Goal: Navigation & Orientation: Find specific page/section

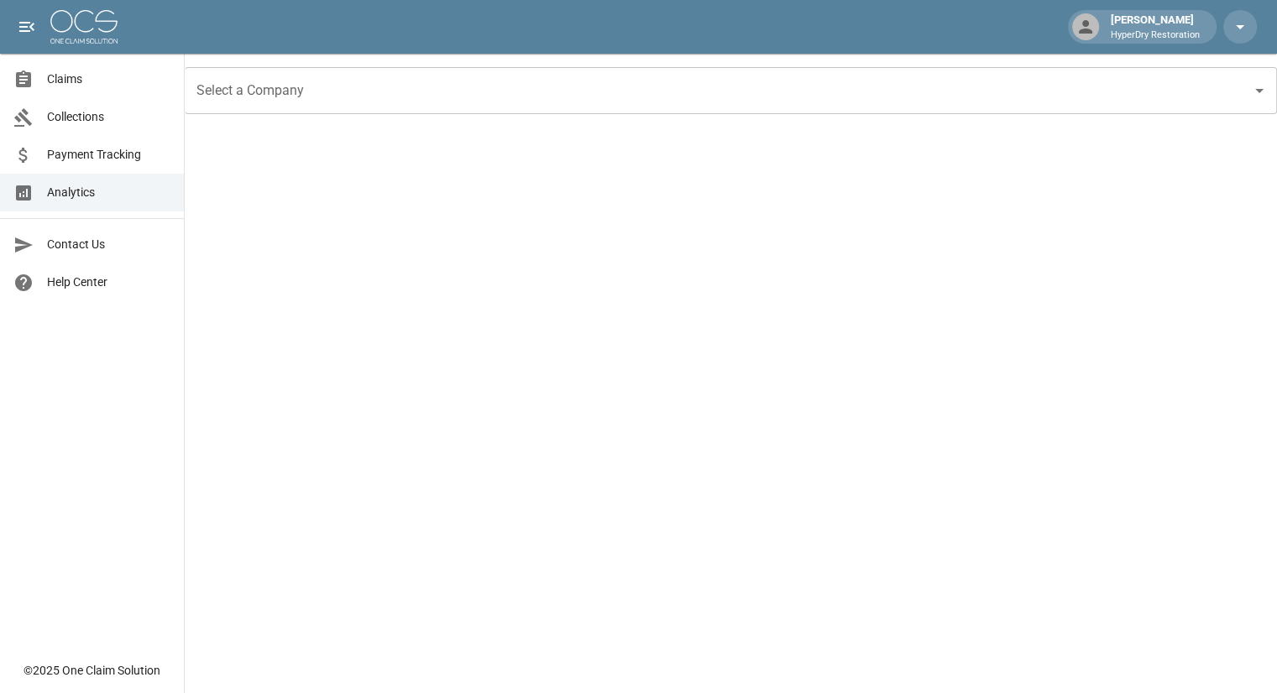
click at [81, 78] on span "Claims" at bounding box center [108, 80] width 123 height 18
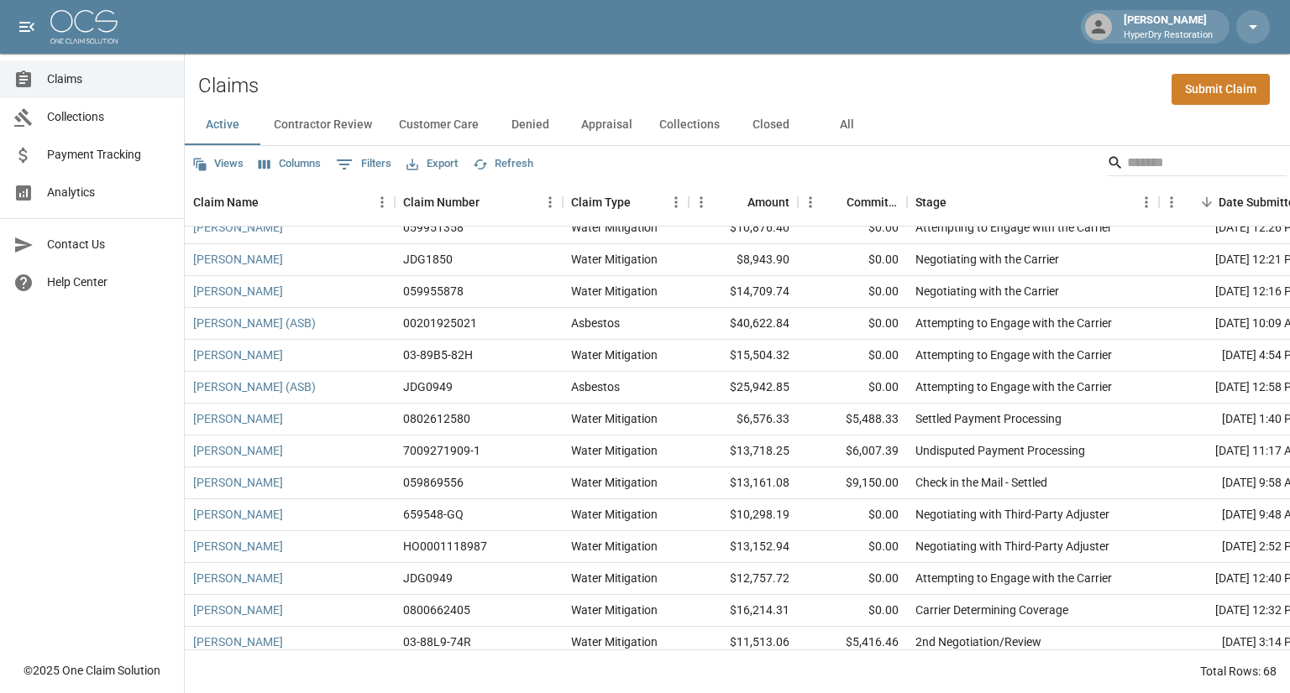
scroll to position [809, 0]
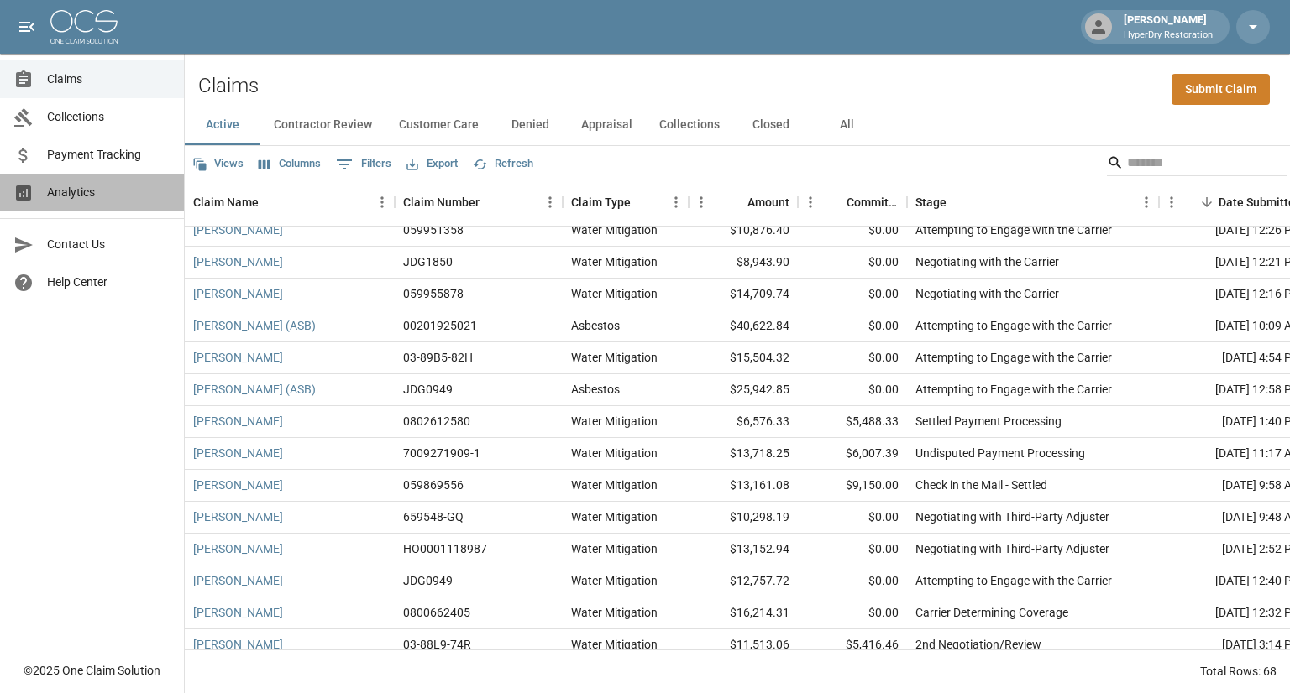
click at [75, 187] on span "Analytics" at bounding box center [108, 193] width 123 height 18
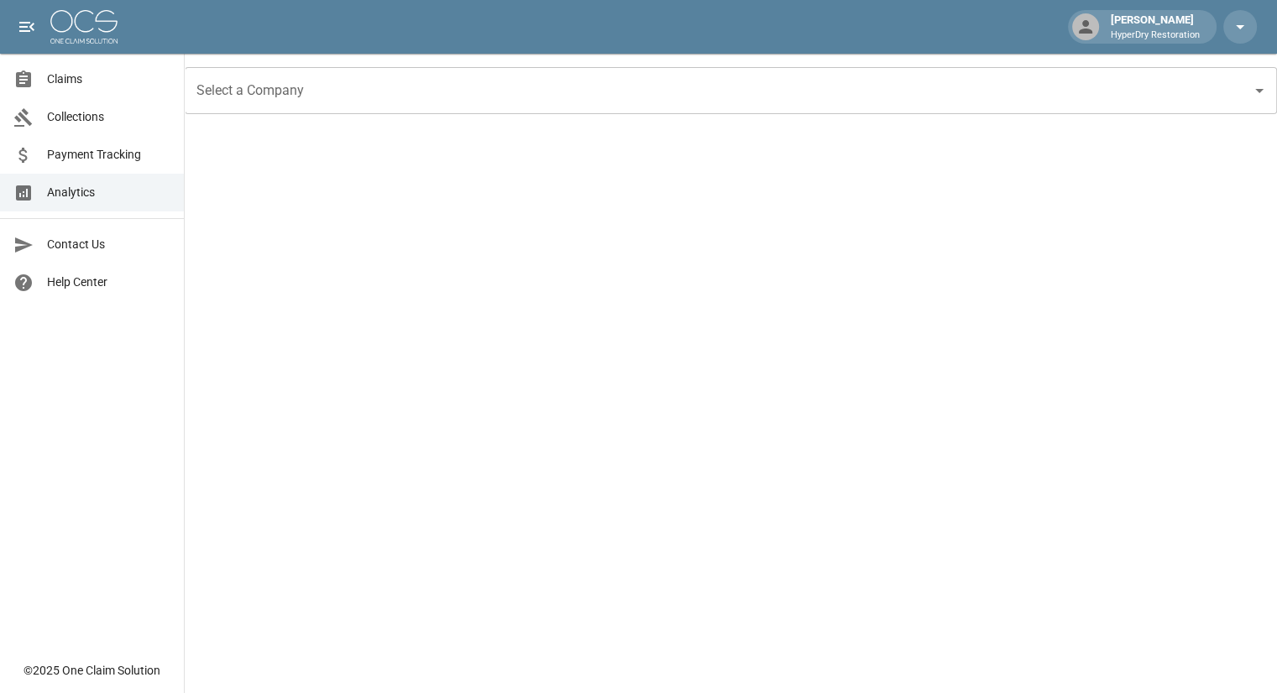
click at [86, 76] on span "Claims" at bounding box center [108, 80] width 123 height 18
